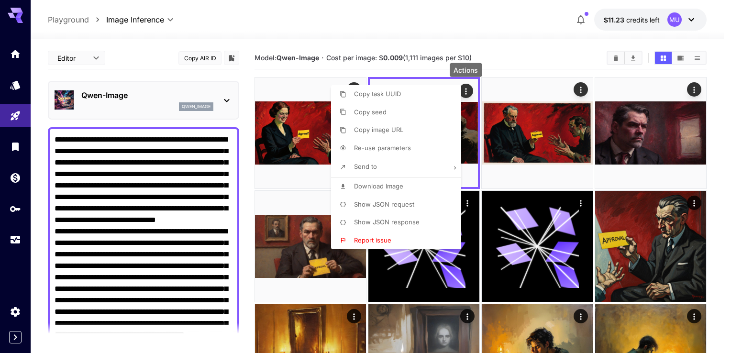
scroll to position [524, 0]
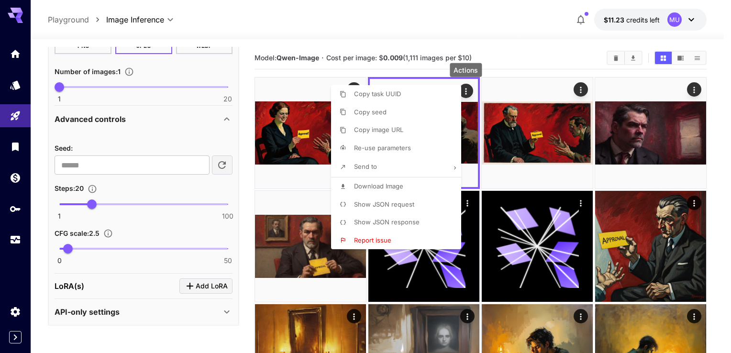
click at [32, 143] on div at bounding box center [365, 176] width 731 height 353
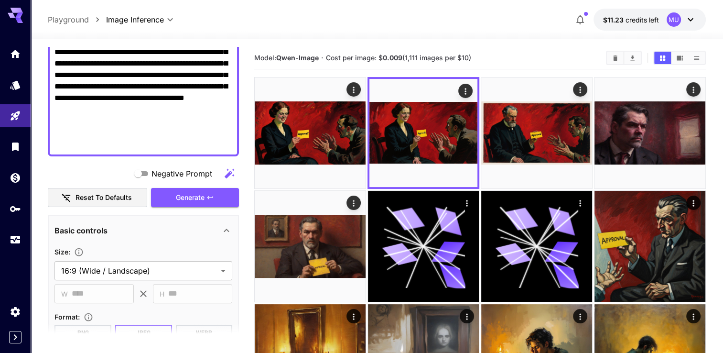
scroll to position [0, 0]
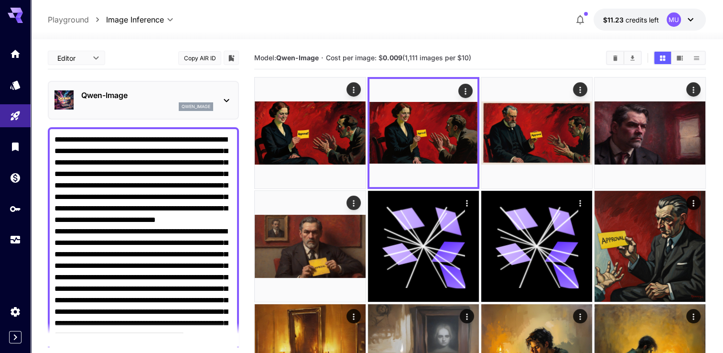
click at [190, 116] on div "Qwen-Image qwen_image" at bounding box center [143, 100] width 191 height 39
click at [173, 157] on textarea "Negative Prompt" at bounding box center [144, 260] width 178 height 252
paste textarea
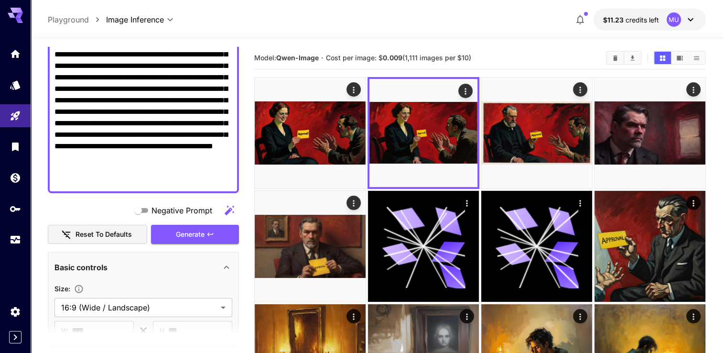
scroll to position [143, 0]
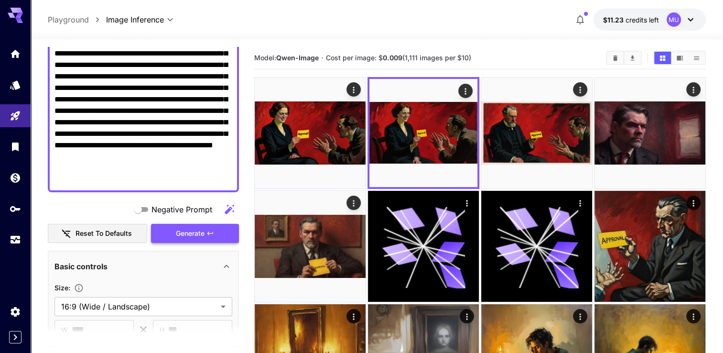
click at [186, 232] on span "Generate" at bounding box center [190, 234] width 29 height 12
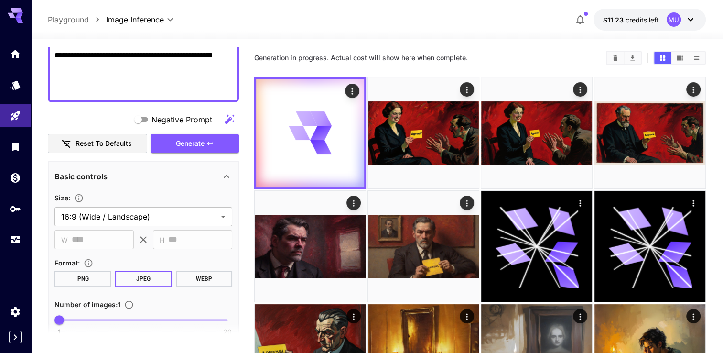
scroll to position [227, 0]
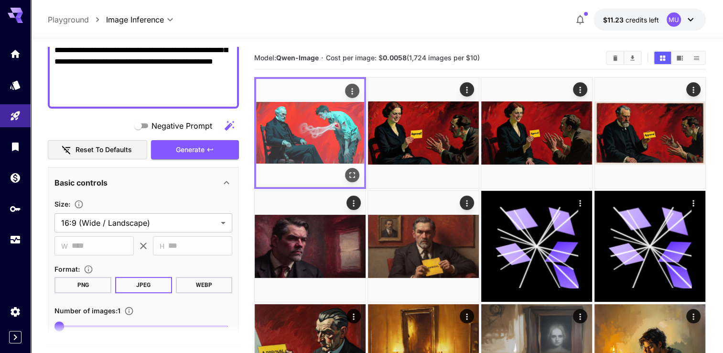
click at [351, 170] on icon "Open in fullscreen" at bounding box center [353, 175] width 10 height 10
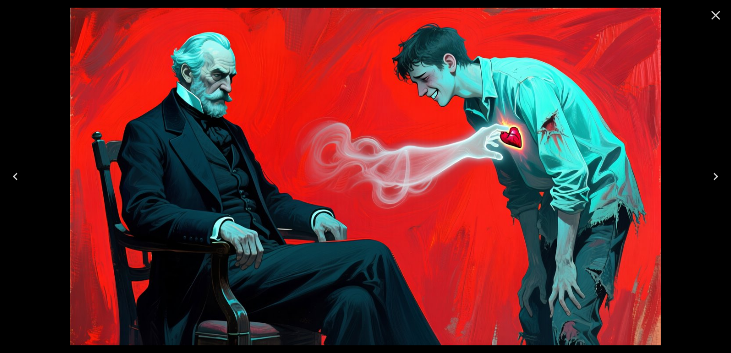
click at [718, 16] on icon "Close" at bounding box center [715, 15] width 15 height 15
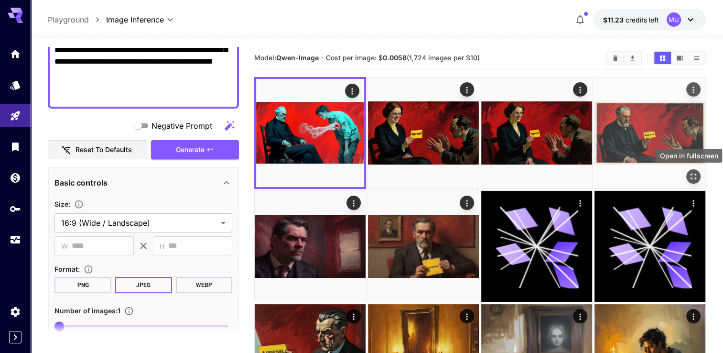
click at [690, 180] on icon "Open in fullscreen" at bounding box center [694, 177] width 10 height 10
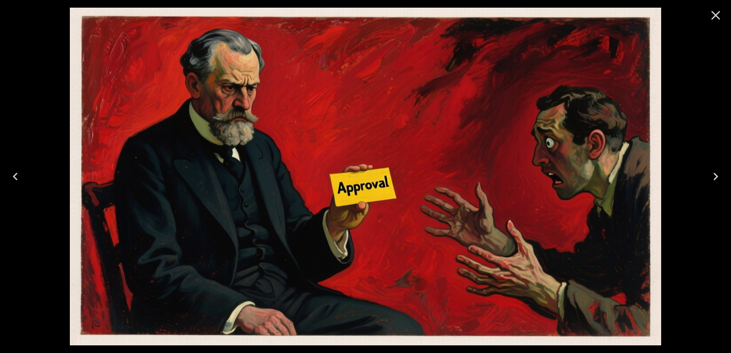
click at [714, 20] on icon "Close" at bounding box center [715, 15] width 15 height 15
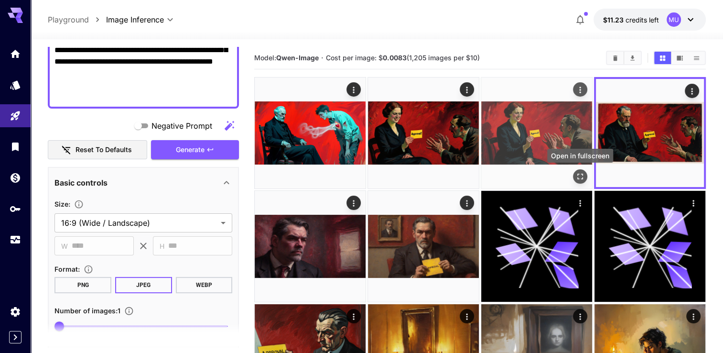
click at [579, 175] on icon "Open in fullscreen" at bounding box center [581, 177] width 10 height 10
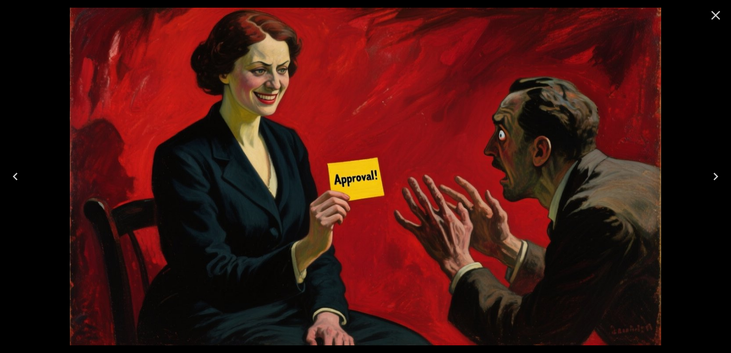
click at [713, 19] on icon "Close" at bounding box center [715, 15] width 15 height 15
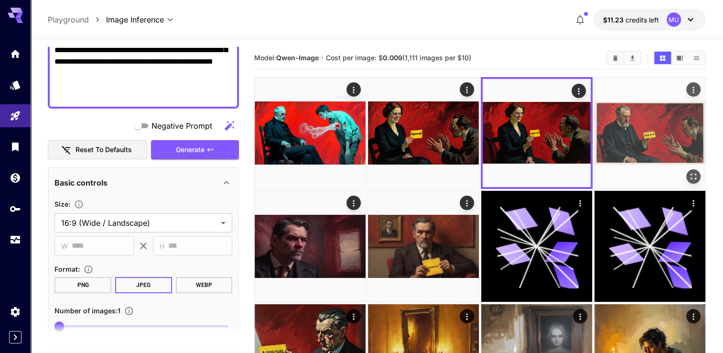
click at [678, 127] on img at bounding box center [650, 132] width 111 height 111
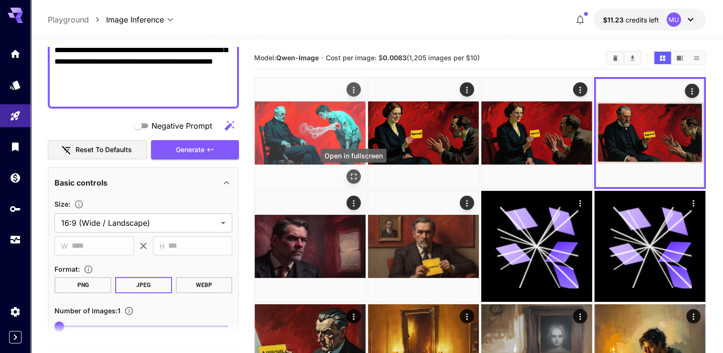
click at [354, 174] on icon "Open in fullscreen" at bounding box center [354, 177] width 10 height 10
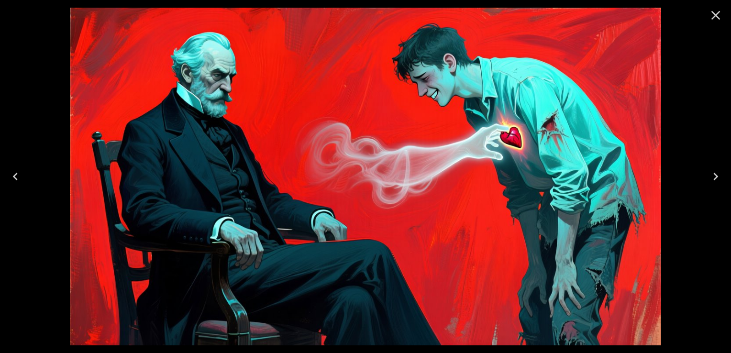
click at [718, 18] on icon "Close" at bounding box center [715, 15] width 9 height 9
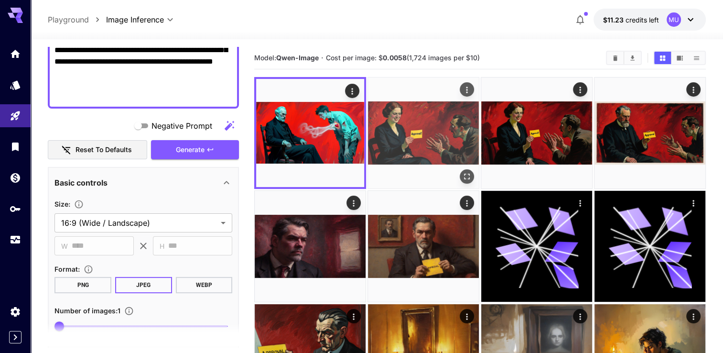
click at [468, 176] on icon "Open in fullscreen" at bounding box center [467, 177] width 10 height 10
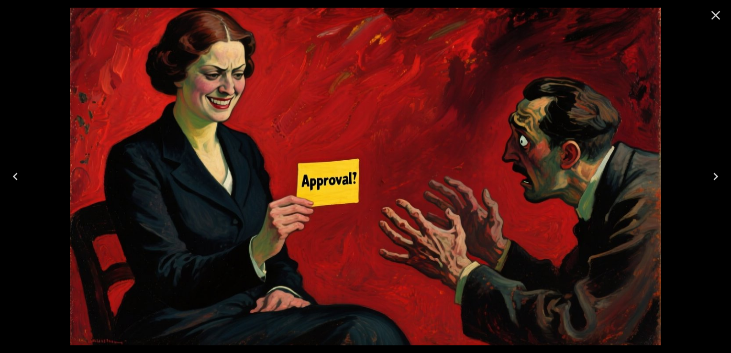
click at [721, 15] on icon "Close" at bounding box center [715, 15] width 15 height 15
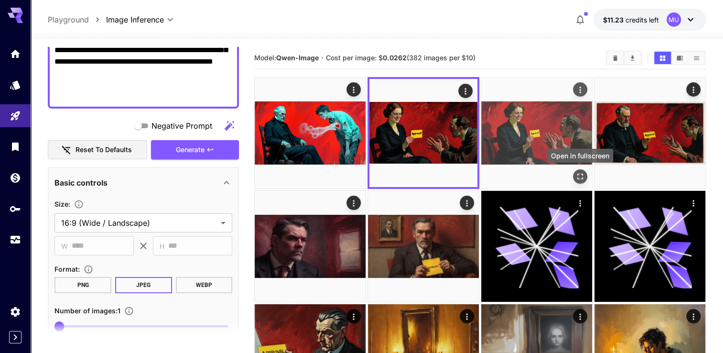
click at [580, 173] on icon "Open in fullscreen" at bounding box center [581, 177] width 10 height 10
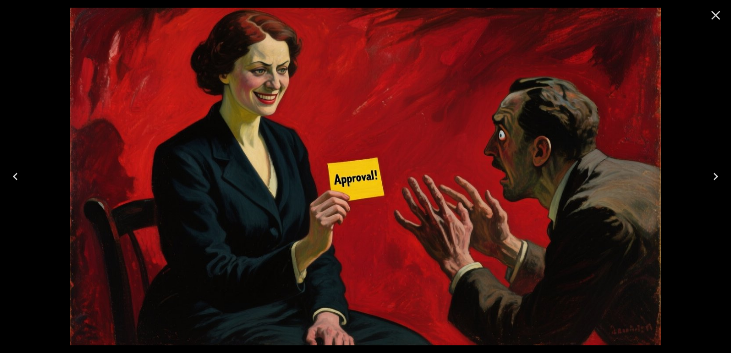
click at [717, 16] on icon "Close" at bounding box center [715, 15] width 9 height 9
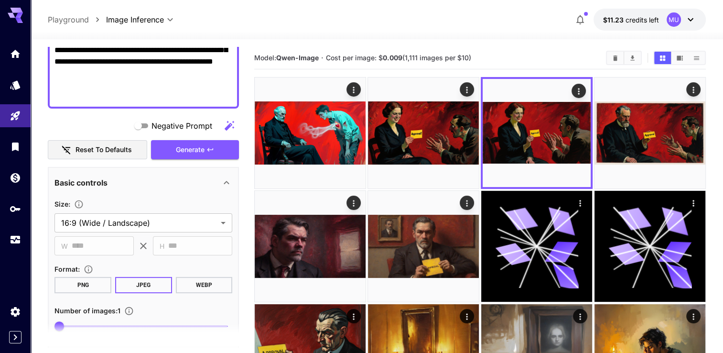
click at [532, 23] on div "**********" at bounding box center [377, 20] width 658 height 22
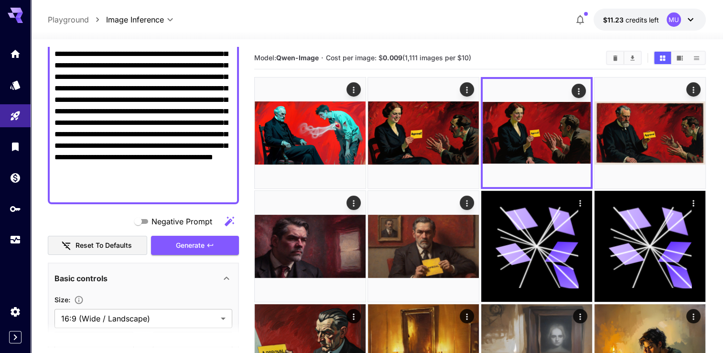
click at [174, 181] on textarea "**********" at bounding box center [144, 99] width 178 height 195
paste textarea "**********"
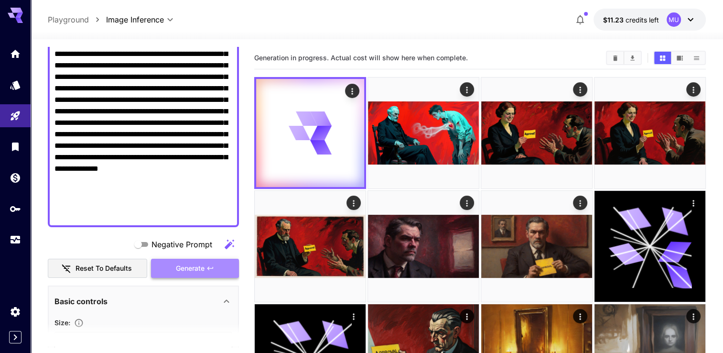
click at [186, 268] on span "Generate" at bounding box center [190, 268] width 29 height 12
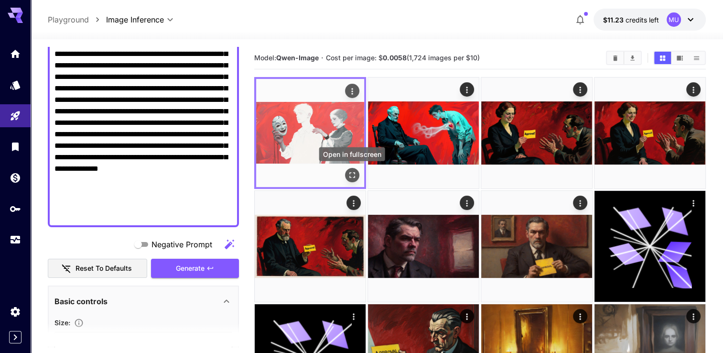
click at [354, 173] on icon "Open in fullscreen" at bounding box center [353, 175] width 6 height 6
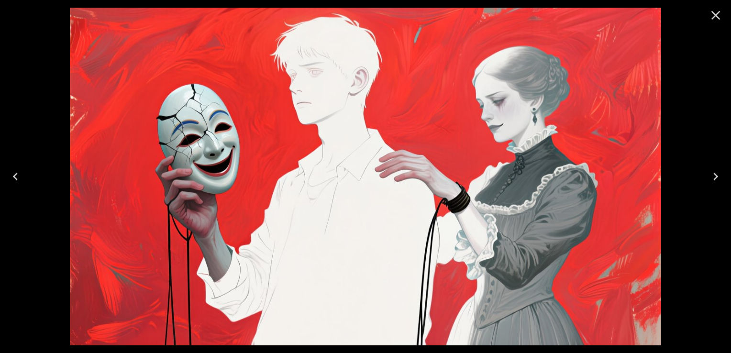
click at [719, 19] on icon "Close" at bounding box center [715, 15] width 9 height 9
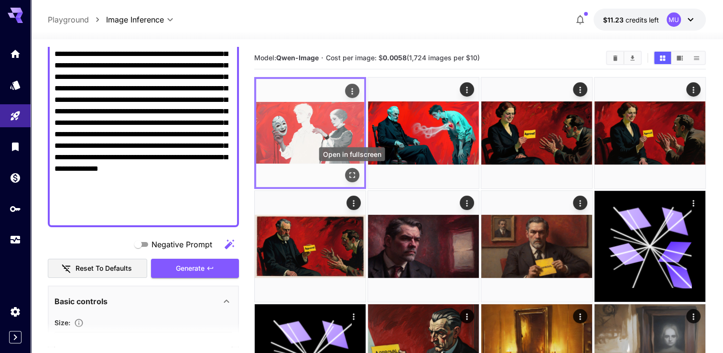
click at [350, 177] on icon "Open in fullscreen" at bounding box center [353, 175] width 10 height 10
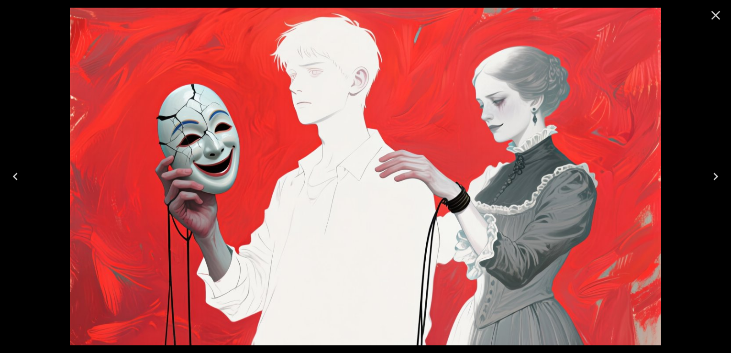
click at [717, 16] on icon "Close" at bounding box center [715, 15] width 15 height 15
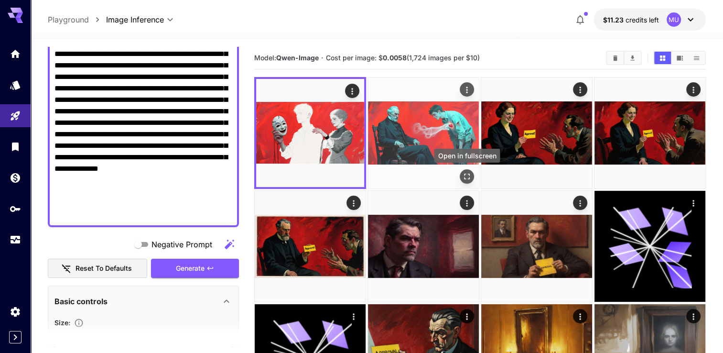
click at [466, 173] on icon "Open in fullscreen" at bounding box center [467, 177] width 10 height 10
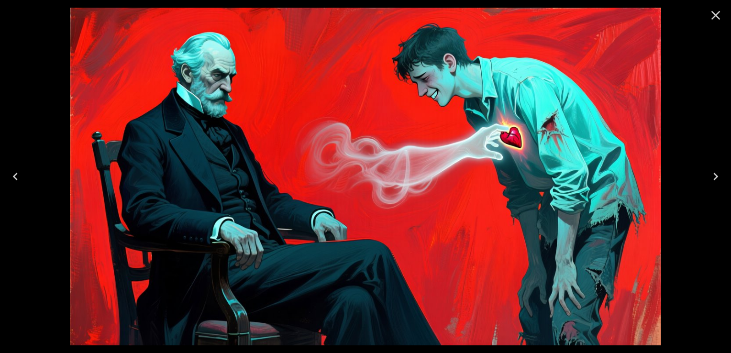
click at [711, 16] on icon "Close" at bounding box center [715, 15] width 15 height 15
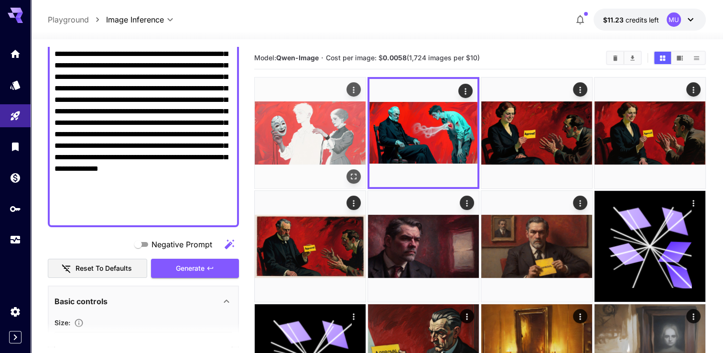
click at [354, 175] on icon "Open in fullscreen" at bounding box center [354, 177] width 10 height 10
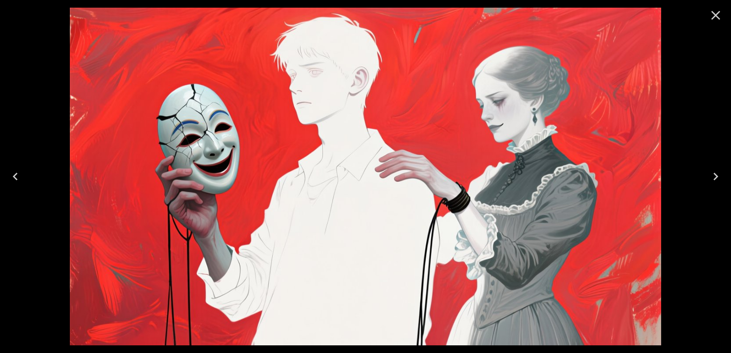
click at [716, 14] on icon "Close" at bounding box center [715, 15] width 9 height 9
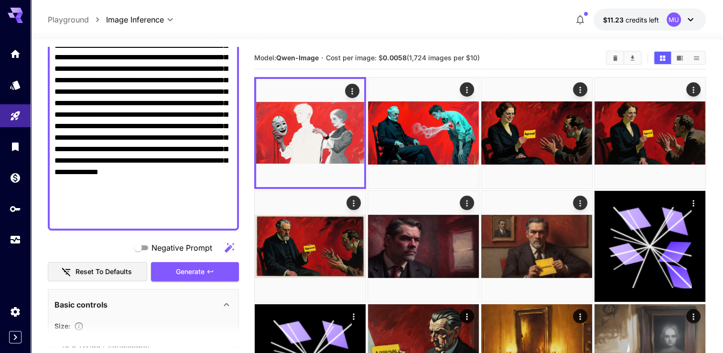
scroll to position [143, 0]
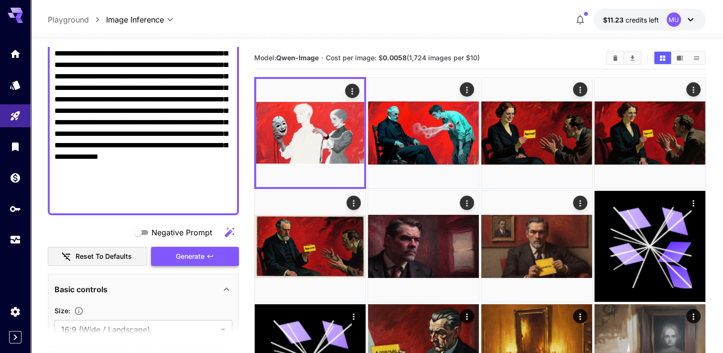
click at [177, 259] on span "Generate" at bounding box center [190, 257] width 29 height 12
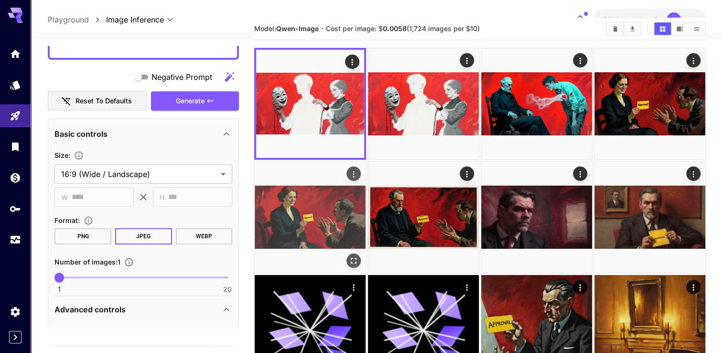
scroll to position [0, 0]
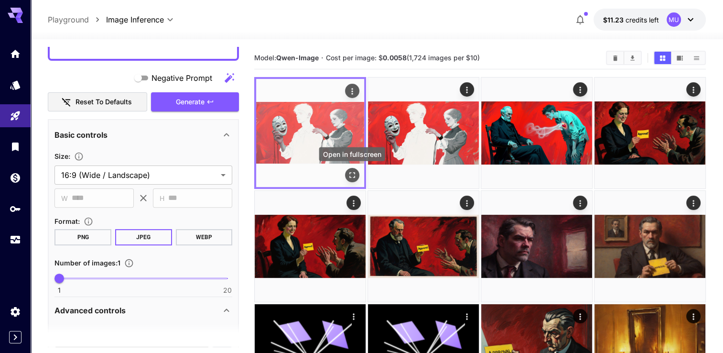
click at [357, 176] on button "Open in fullscreen" at bounding box center [352, 175] width 14 height 14
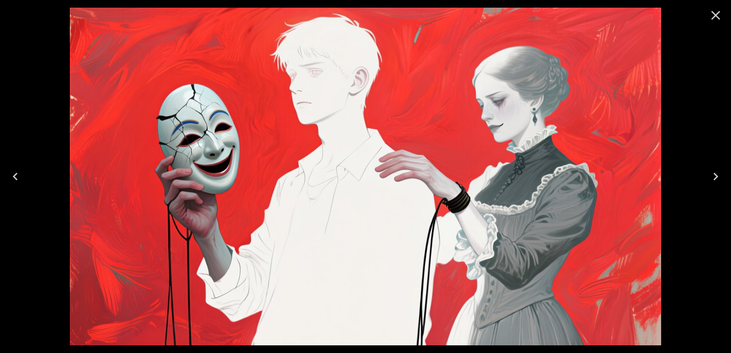
click at [715, 14] on icon "Close" at bounding box center [715, 15] width 15 height 15
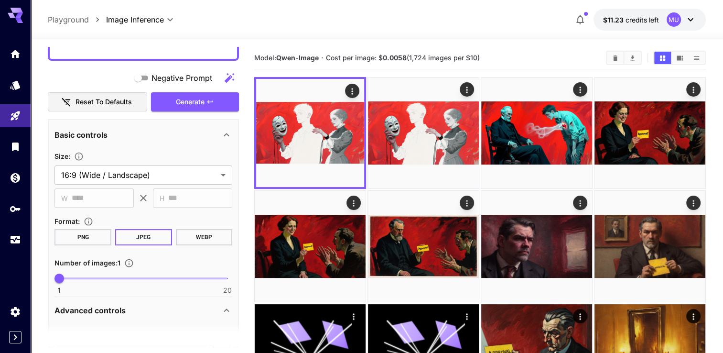
scroll to position [154, 0]
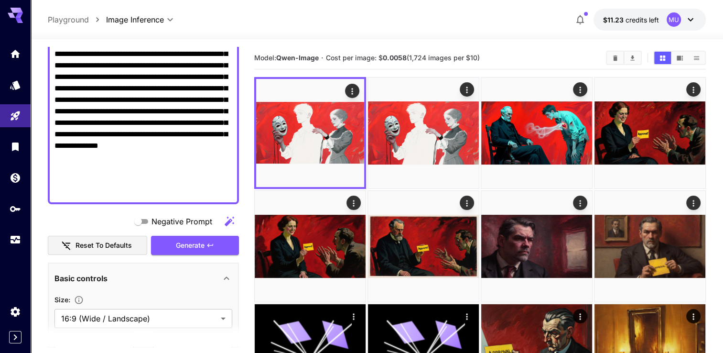
click at [145, 106] on textarea "**********" at bounding box center [144, 88] width 178 height 218
paste textarea "**********"
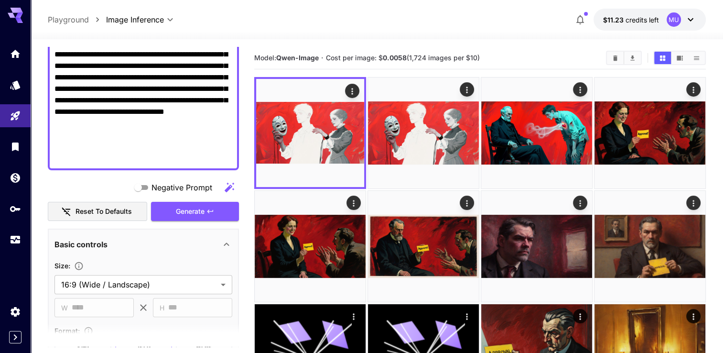
scroll to position [250, 0]
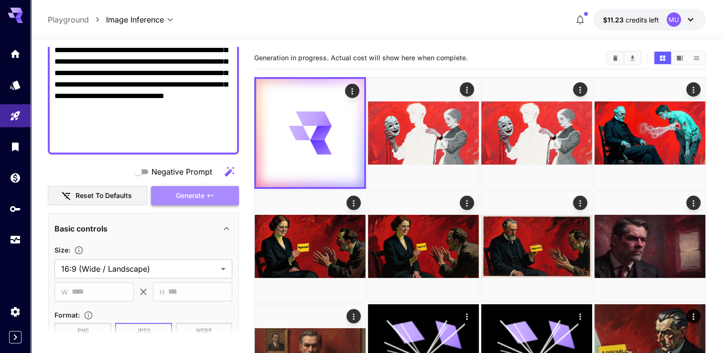
click at [202, 198] on span "Generate" at bounding box center [190, 196] width 29 height 12
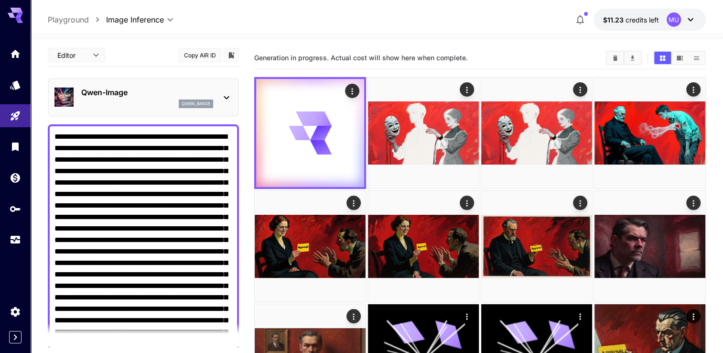
scroll to position [0, 0]
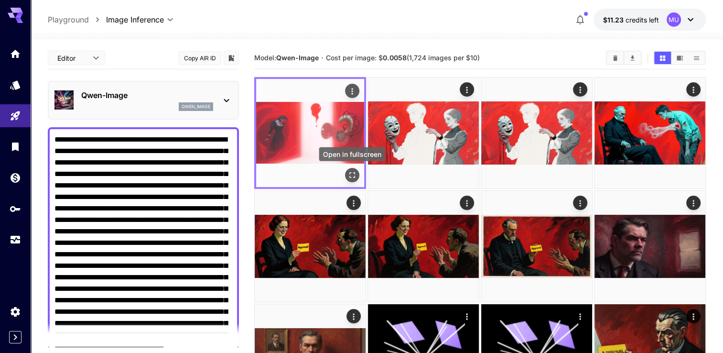
click at [348, 177] on icon "Open in fullscreen" at bounding box center [353, 175] width 10 height 10
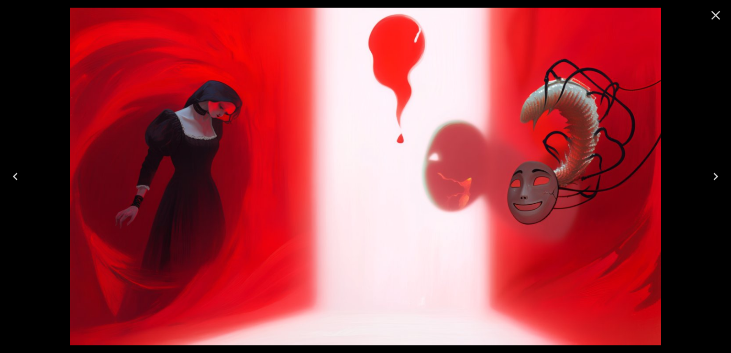
click at [713, 15] on icon "Close" at bounding box center [715, 15] width 15 height 15
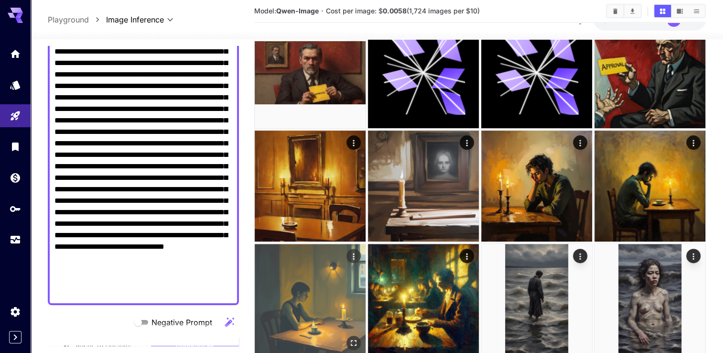
scroll to position [191, 0]
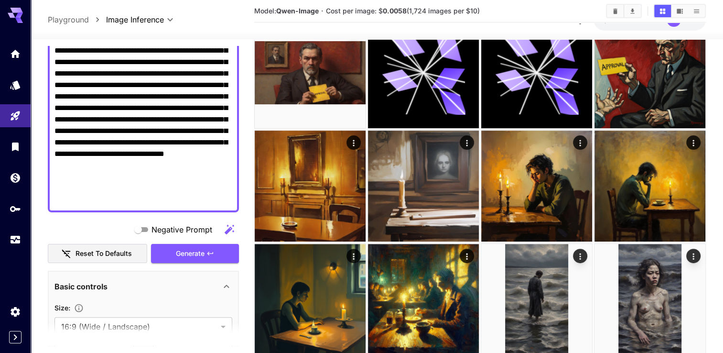
click at [173, 133] on textarea "Negative Prompt" at bounding box center [144, 74] width 178 height 264
paste textarea
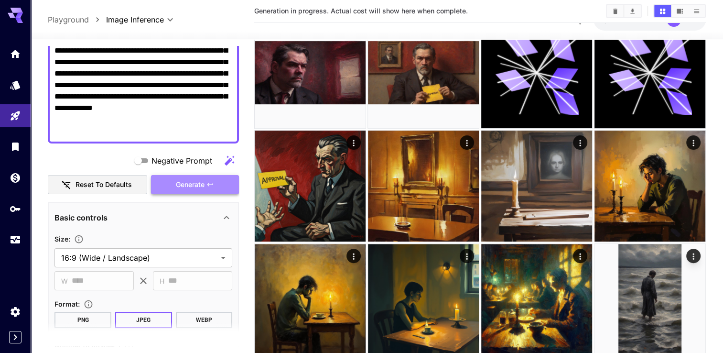
click at [186, 186] on span "Generate" at bounding box center [190, 185] width 29 height 12
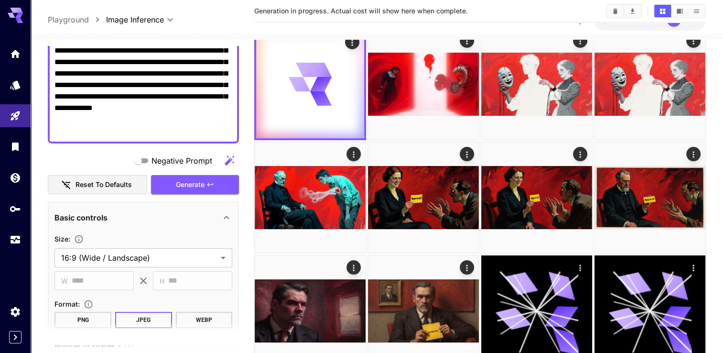
scroll to position [0, 0]
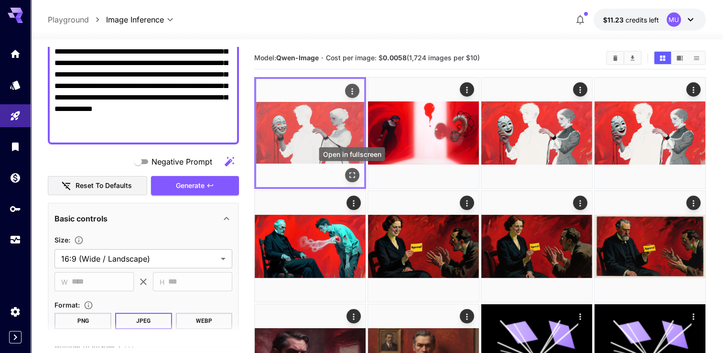
click at [352, 173] on icon "Open in fullscreen" at bounding box center [353, 175] width 10 height 10
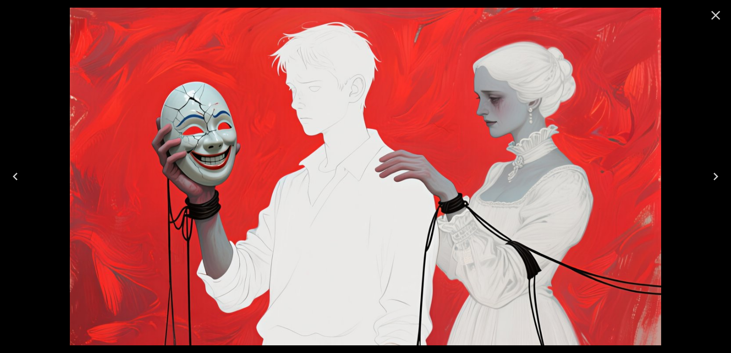
click at [713, 16] on icon "Close" at bounding box center [715, 15] width 15 height 15
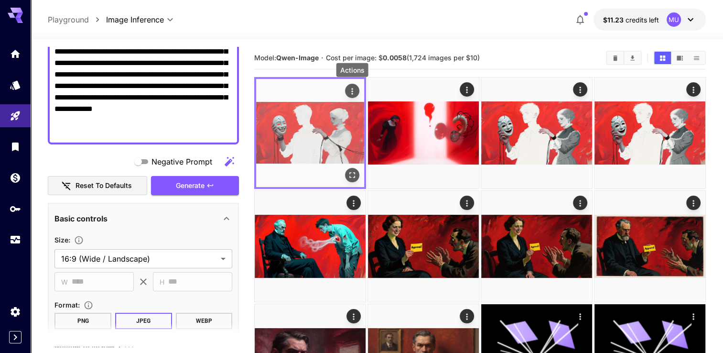
click at [348, 93] on icon "Actions" at bounding box center [353, 92] width 10 height 10
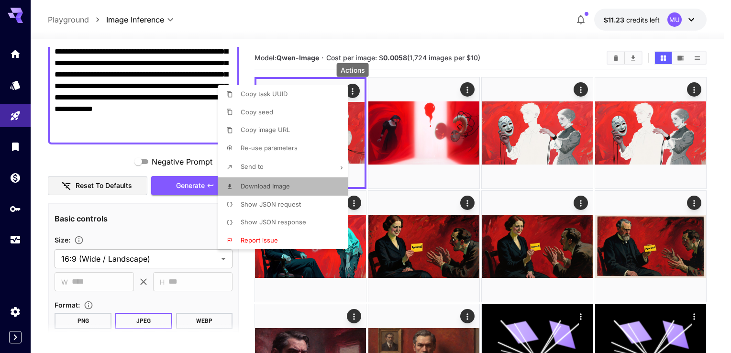
click at [262, 188] on span "Download Image" at bounding box center [265, 186] width 49 height 8
click at [284, 186] on span "Download Image" at bounding box center [267, 186] width 49 height 8
click at [515, 44] on div at bounding box center [365, 176] width 731 height 353
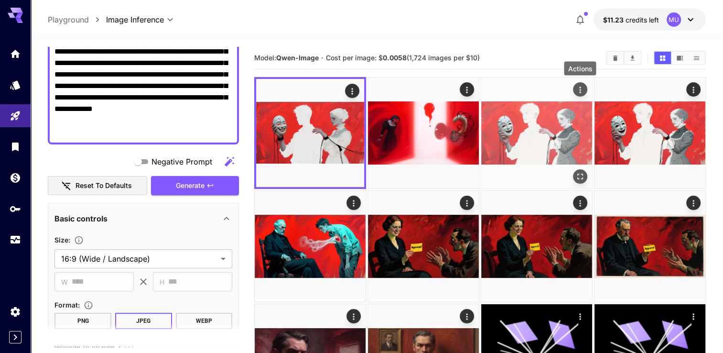
click at [583, 93] on icon "Actions" at bounding box center [581, 90] width 10 height 10
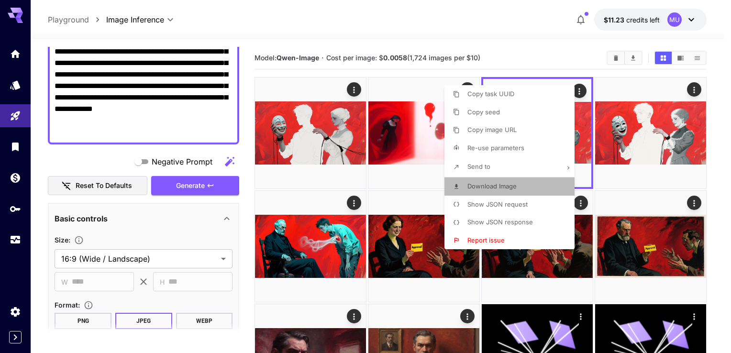
click at [491, 190] on p "Download Image" at bounding box center [491, 187] width 49 height 10
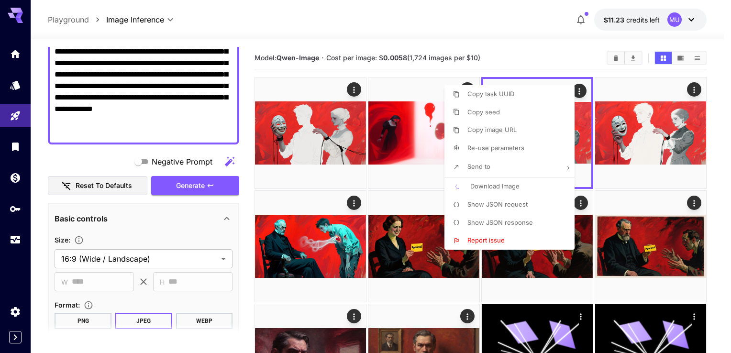
click at [86, 163] on div at bounding box center [365, 176] width 731 height 353
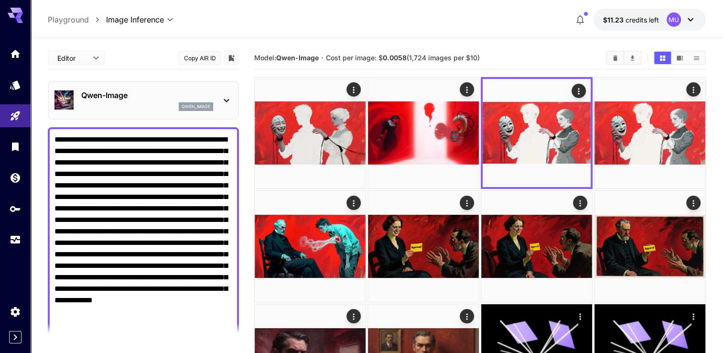
click at [125, 177] on textarea "**********" at bounding box center [144, 231] width 178 height 195
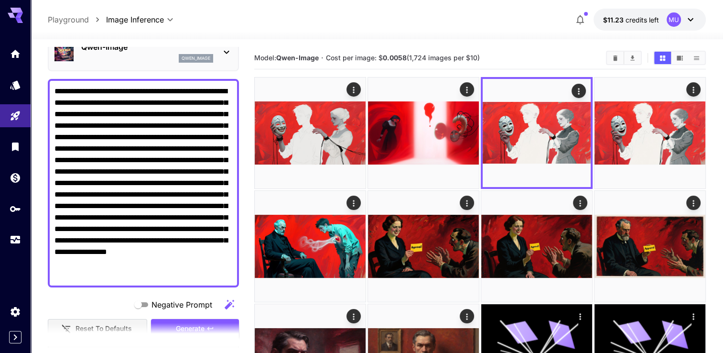
scroll to position [96, 0]
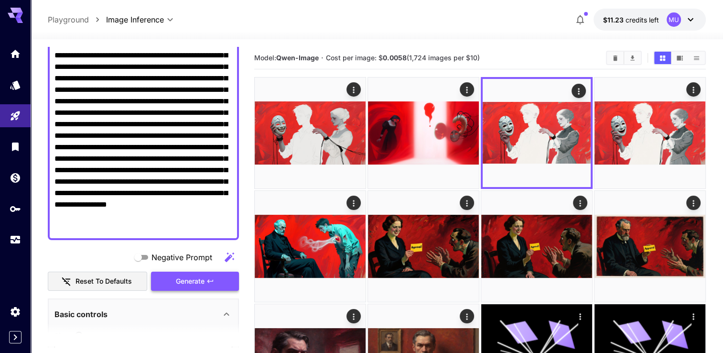
type textarea "**********"
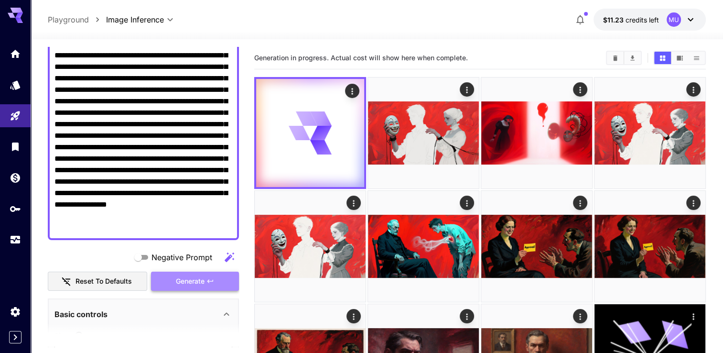
click at [196, 278] on span "Generate" at bounding box center [190, 281] width 29 height 12
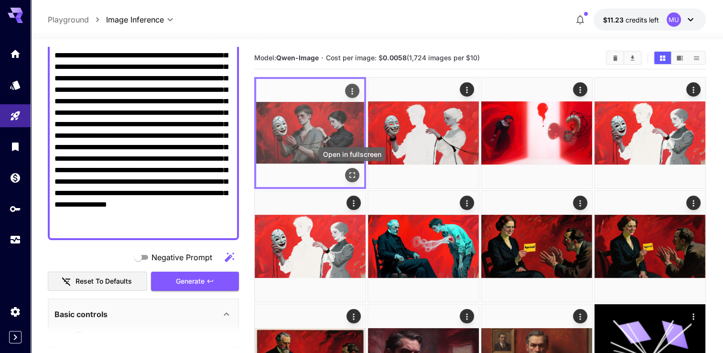
click at [354, 175] on icon "Open in fullscreen" at bounding box center [353, 175] width 10 height 10
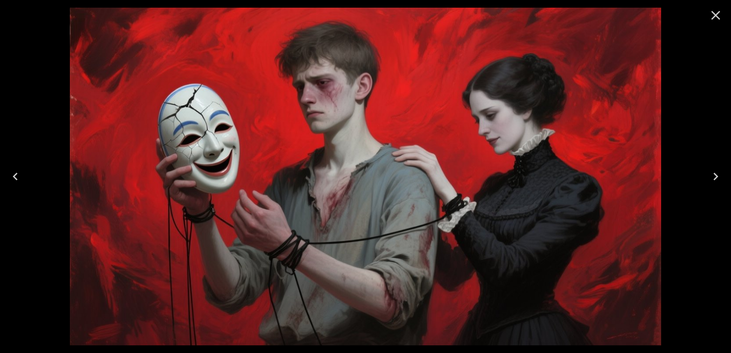
click at [715, 18] on icon "Close" at bounding box center [715, 15] width 15 height 15
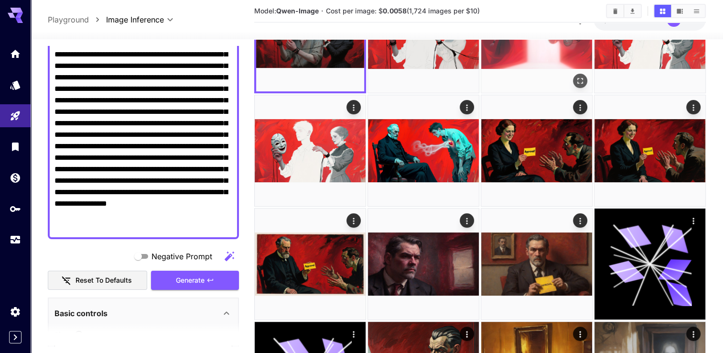
scroll to position [0, 0]
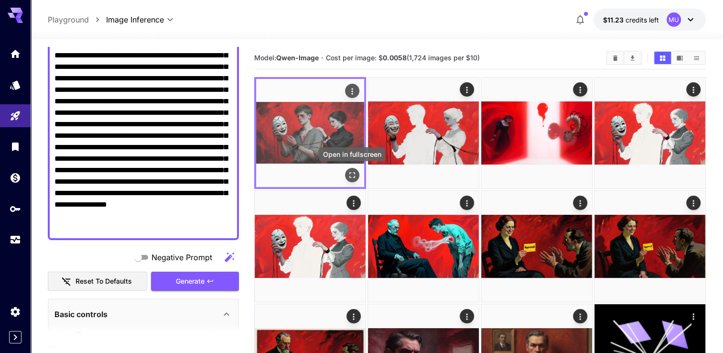
click at [350, 175] on icon "Open in fullscreen" at bounding box center [353, 175] width 10 height 10
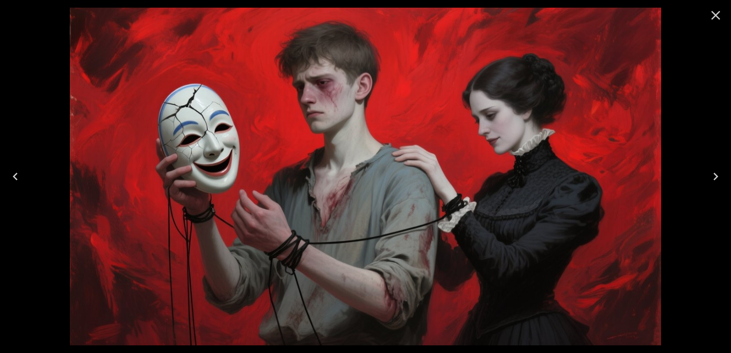
click at [716, 16] on icon "Close" at bounding box center [715, 15] width 9 height 9
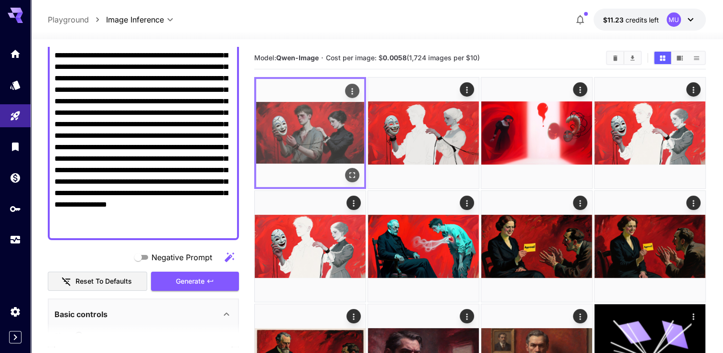
click at [348, 93] on icon "Actions" at bounding box center [353, 92] width 10 height 10
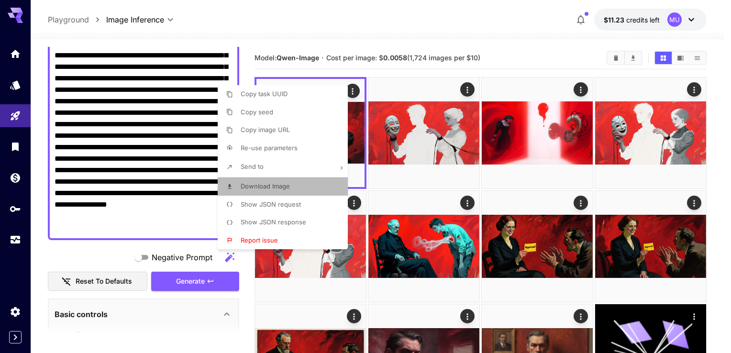
click at [266, 185] on span "Download Image" at bounding box center [265, 186] width 49 height 8
click at [470, 7] on div at bounding box center [365, 176] width 731 height 353
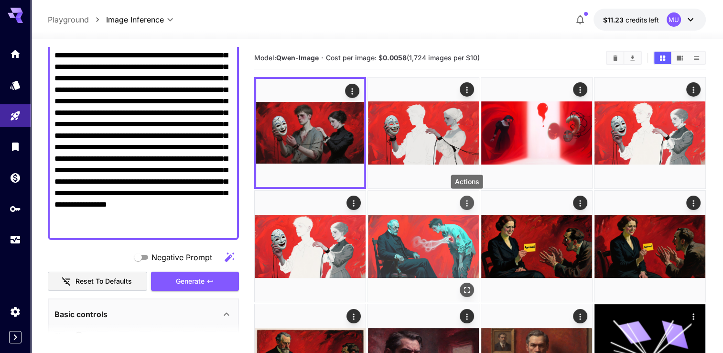
click at [464, 207] on icon "Actions" at bounding box center [467, 203] width 10 height 10
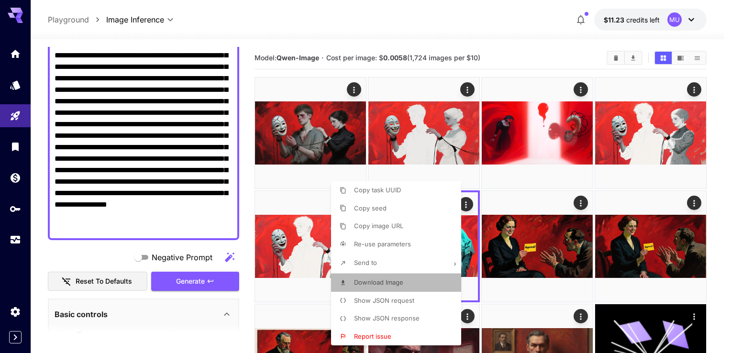
click at [366, 283] on span "Download Image" at bounding box center [378, 282] width 49 height 8
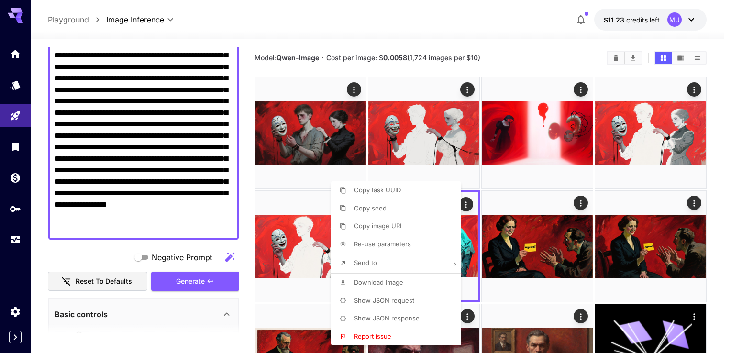
click at [448, 32] on div at bounding box center [365, 176] width 731 height 353
